Goal: Navigation & Orientation: Find specific page/section

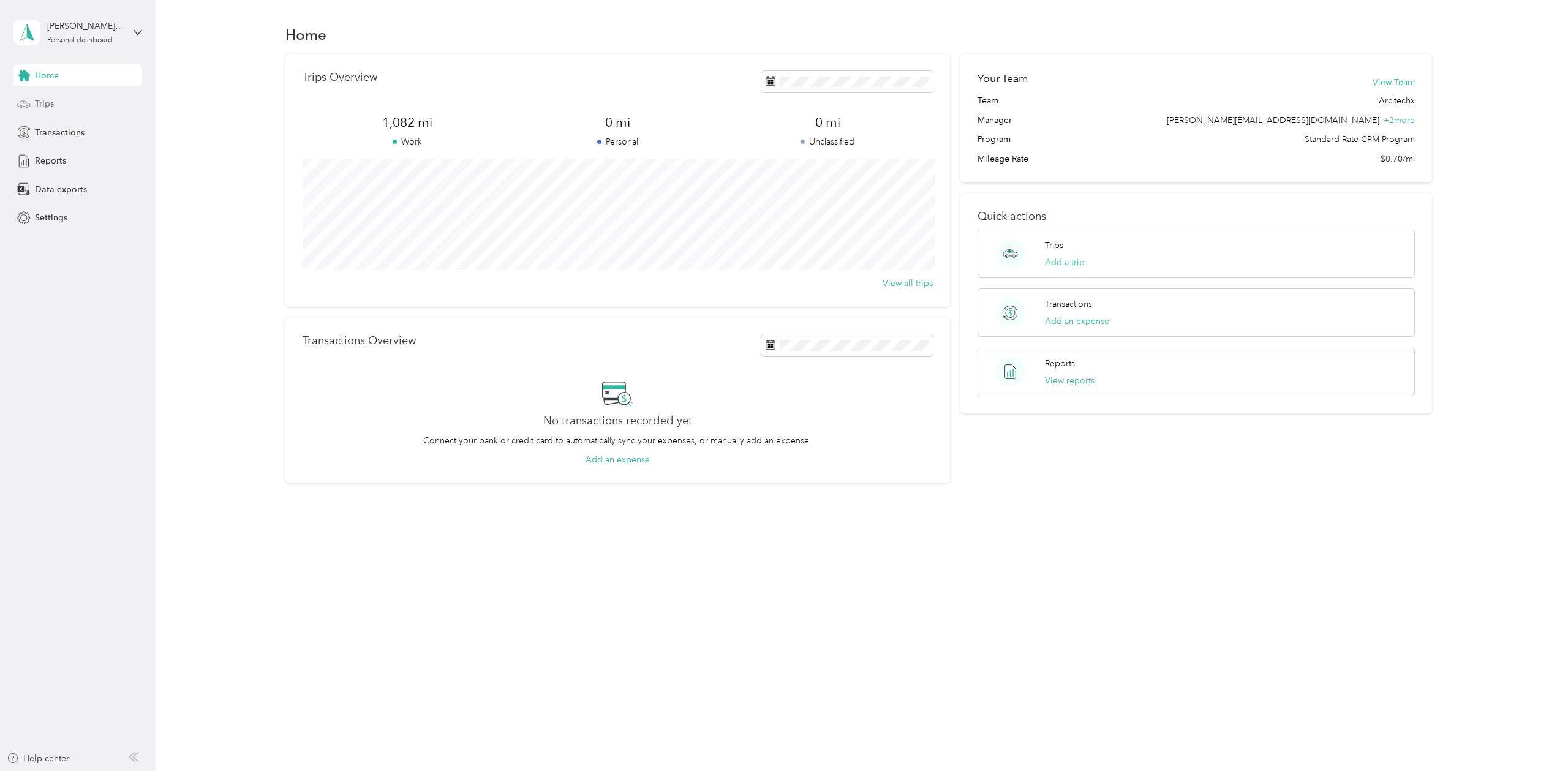
click at [62, 102] on div "Trips" at bounding box center [78, 104] width 129 height 22
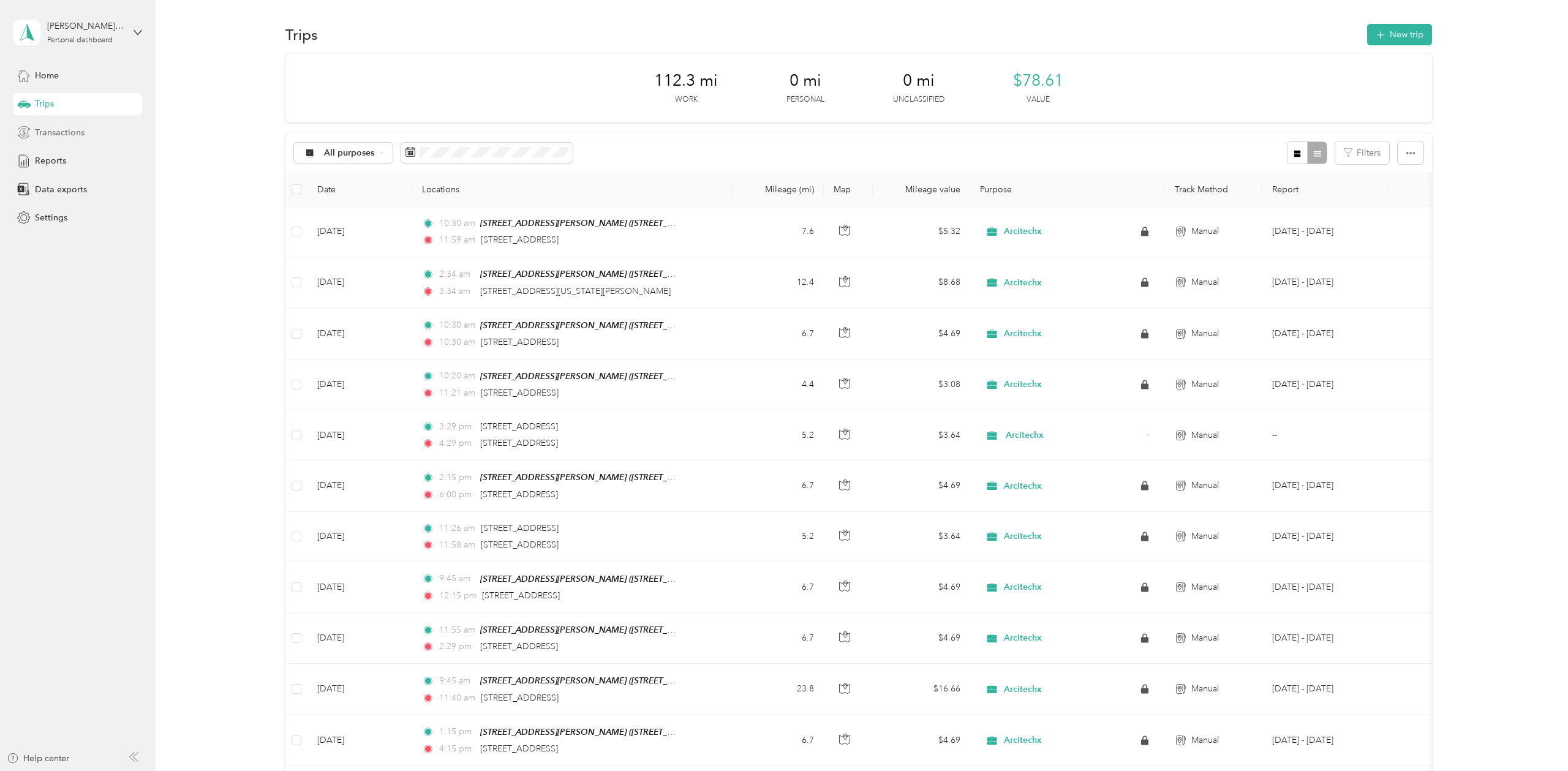
click at [57, 124] on div "Transactions" at bounding box center [78, 132] width 129 height 22
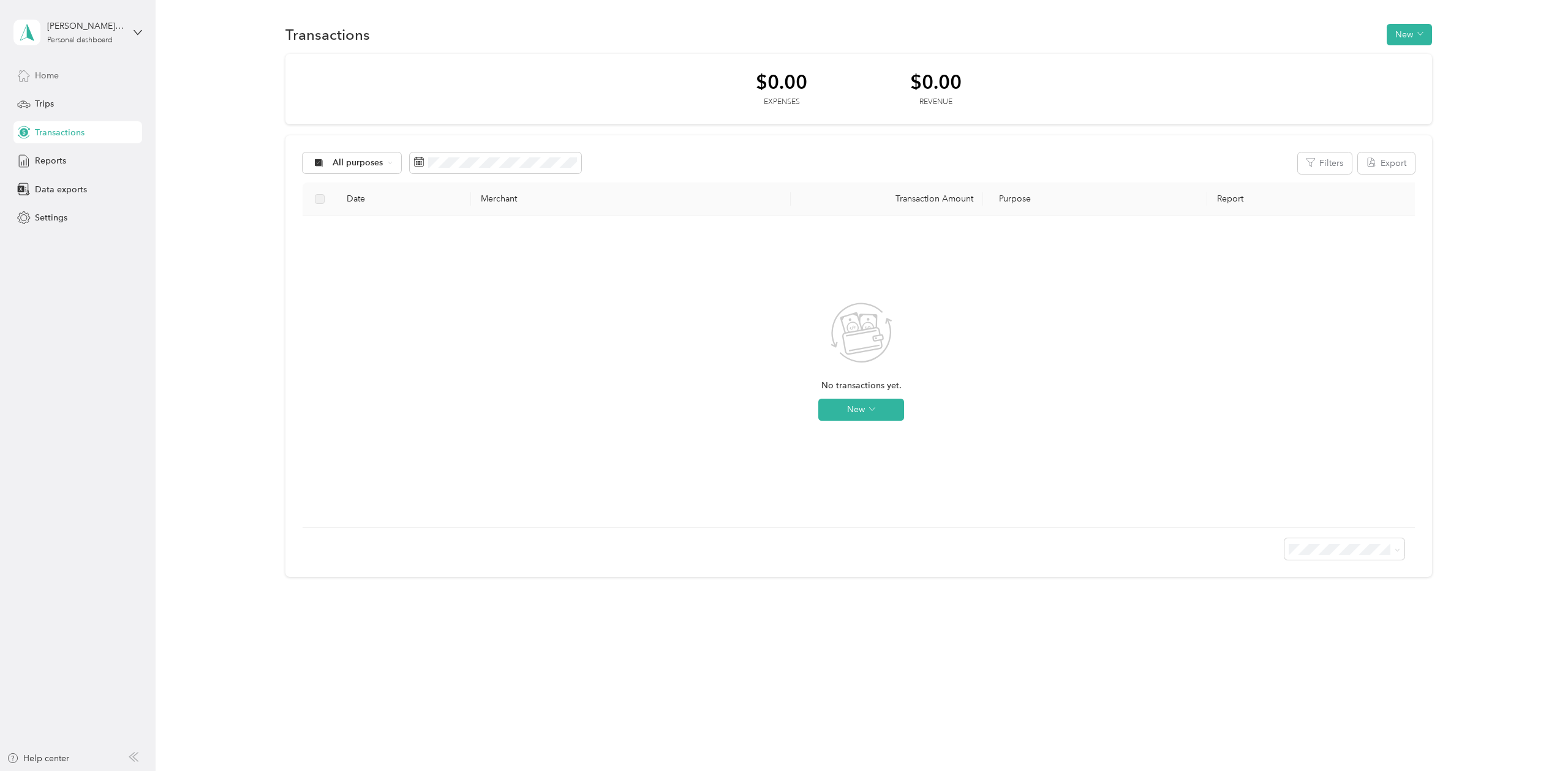
click at [60, 77] on div "Home" at bounding box center [78, 75] width 129 height 22
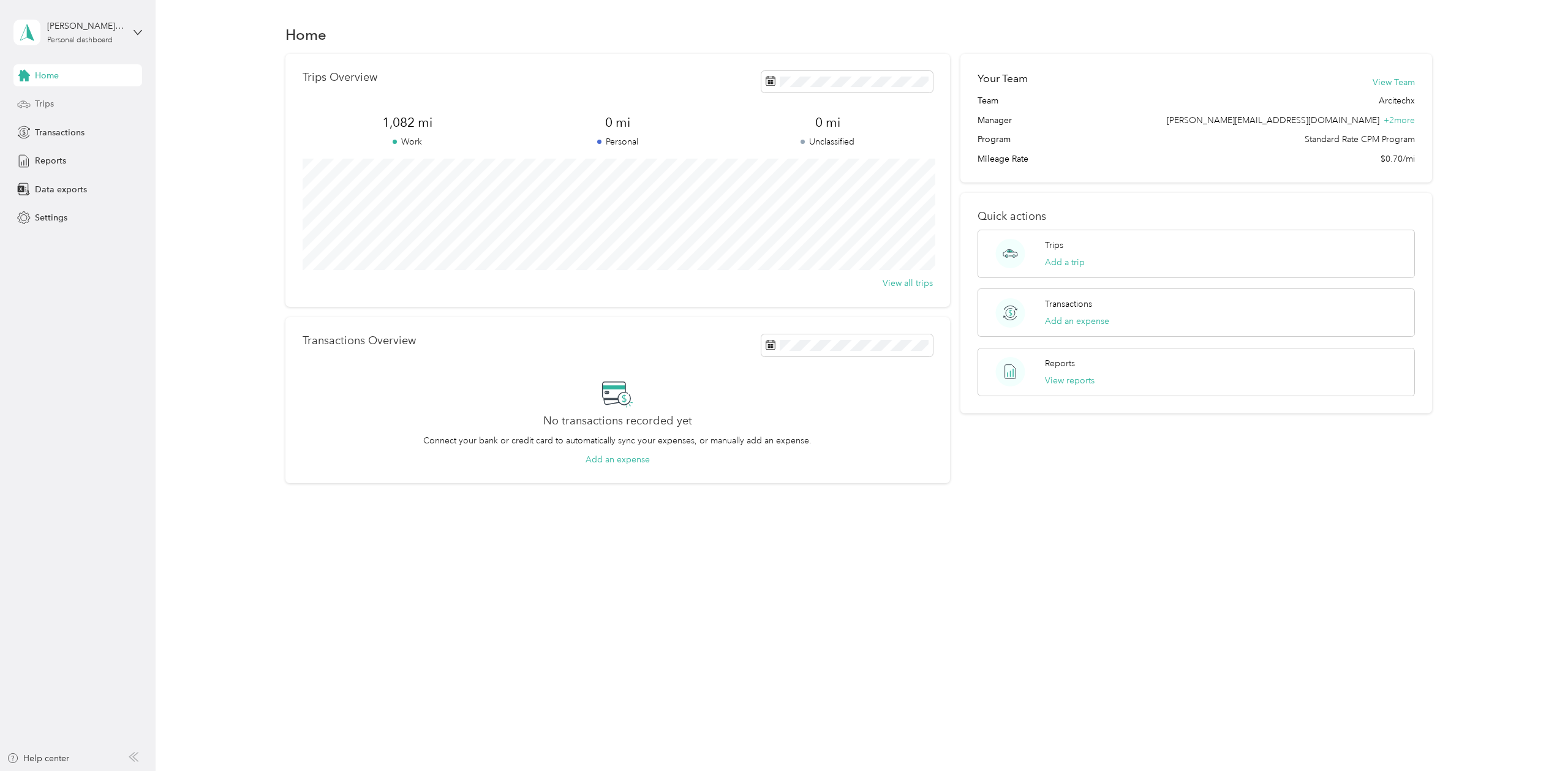
click at [22, 95] on div "Trips" at bounding box center [78, 104] width 129 height 22
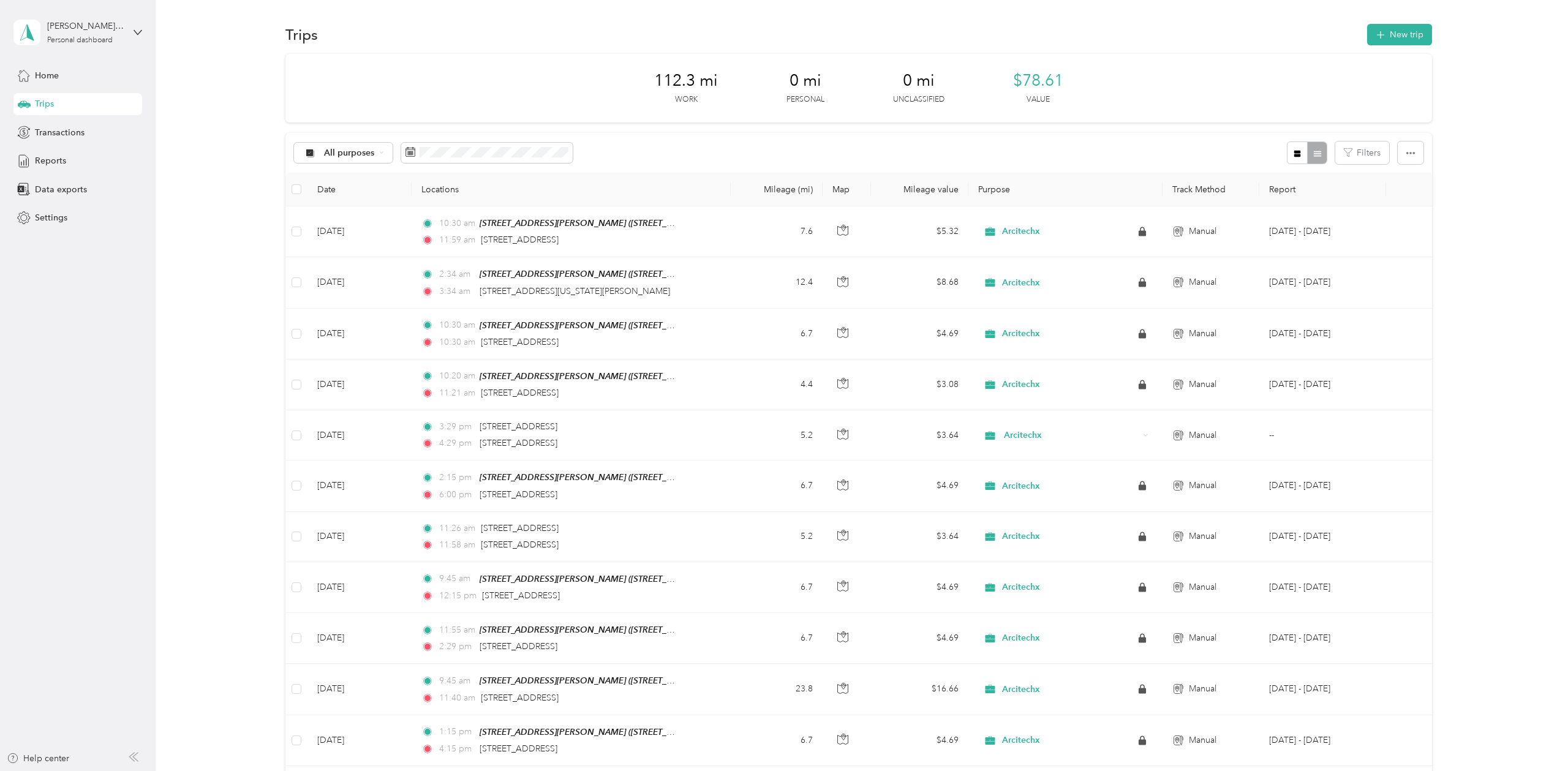
click at [49, 144] on div "Home Trips Transactions Reports Data exports Settings" at bounding box center [78, 146] width 129 height 165
